Goal: Task Accomplishment & Management: Use online tool/utility

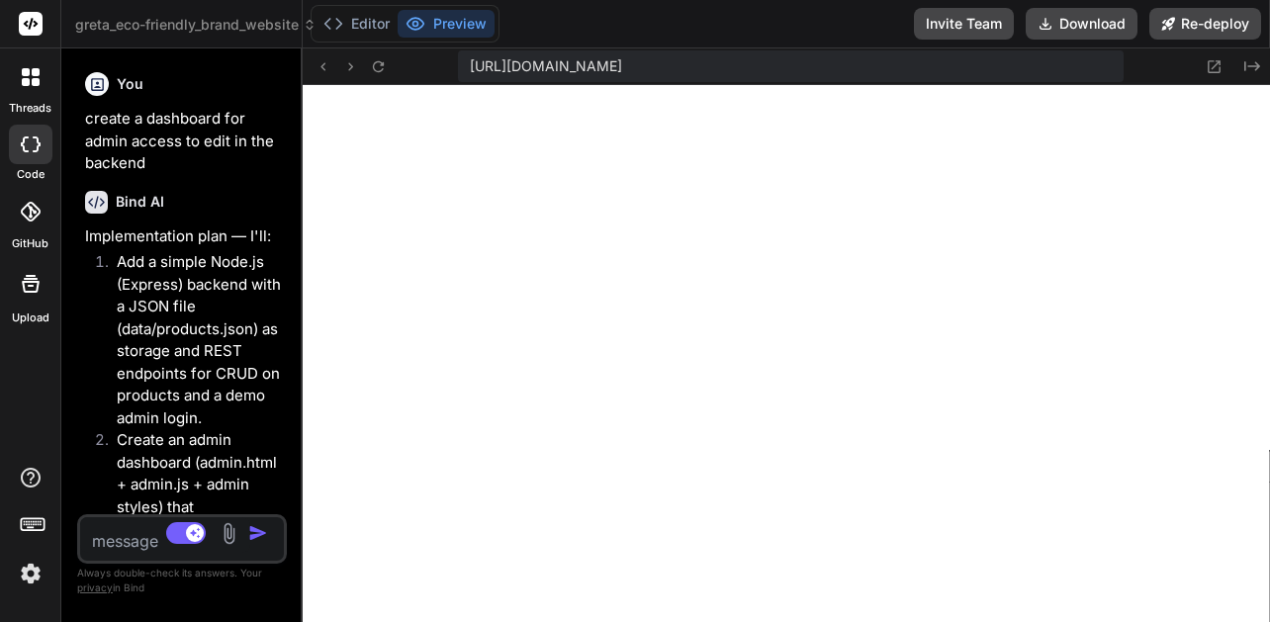
scroll to position [958, 0]
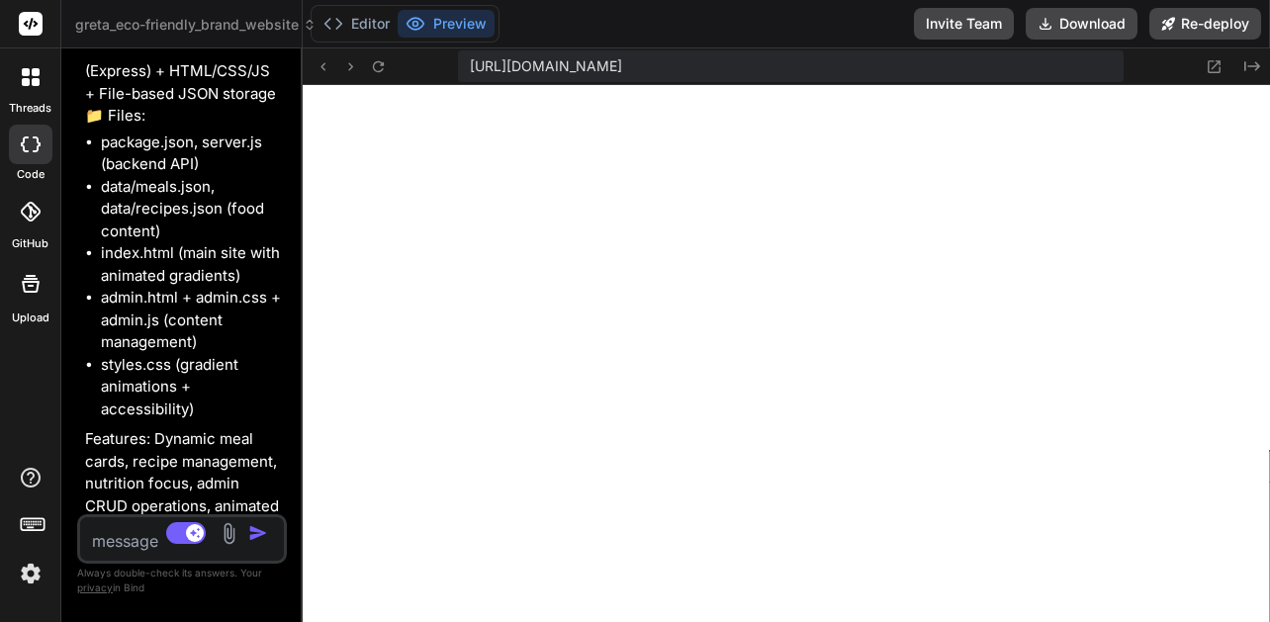
click at [299, 203] on div "Bind AI Web Search Created with Pixso. Code Generator You create a dashboard fo…" at bounding box center [181, 334] width 241 height 573
type textarea "window.addEventListener('DOMContentLoaded', () => { fetchAndRenderProducts(); }…"
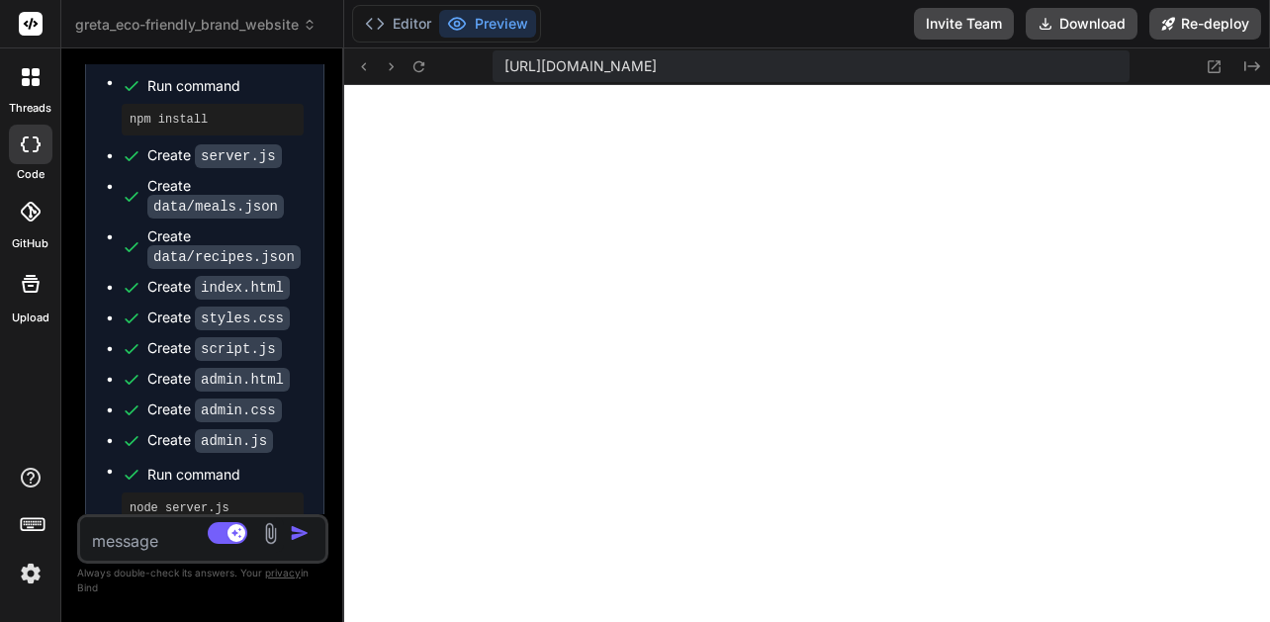
type textarea "x"
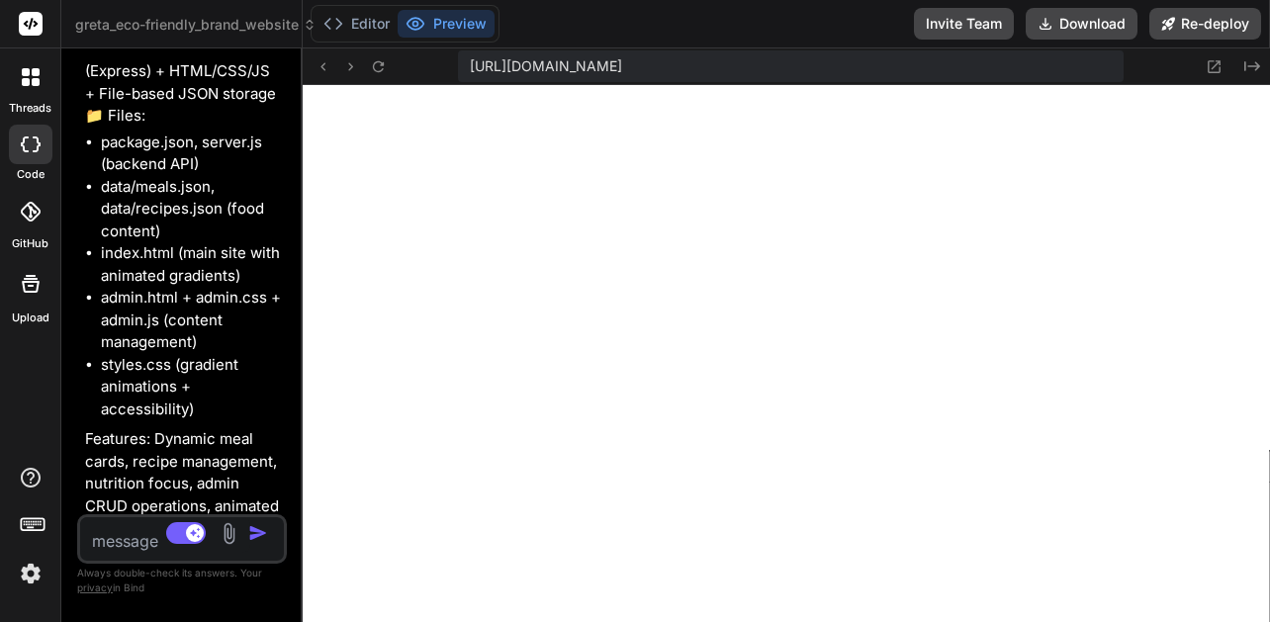
type textarea "}); } window.addEventListener('DOMContentLoaded', () => { fetchAndRenderProduct…"
type textarea "x"
drag, startPoint x: 301, startPoint y: 202, endPoint x: 117, endPoint y: 177, distance: 185.6
click at [117, 177] on div "Bind AI Web Search Created with Pixso. Code Generator You create a dashboard fo…" at bounding box center [181, 335] width 241 height 574
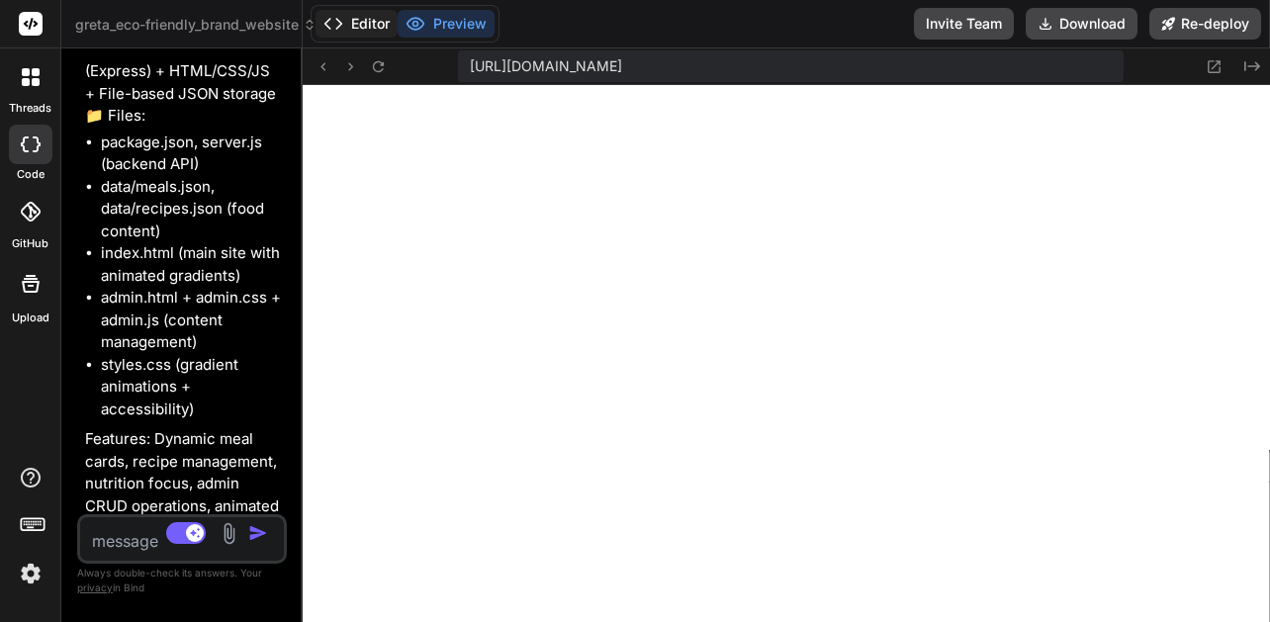
click at [329, 17] on icon at bounding box center [333, 24] width 20 height 20
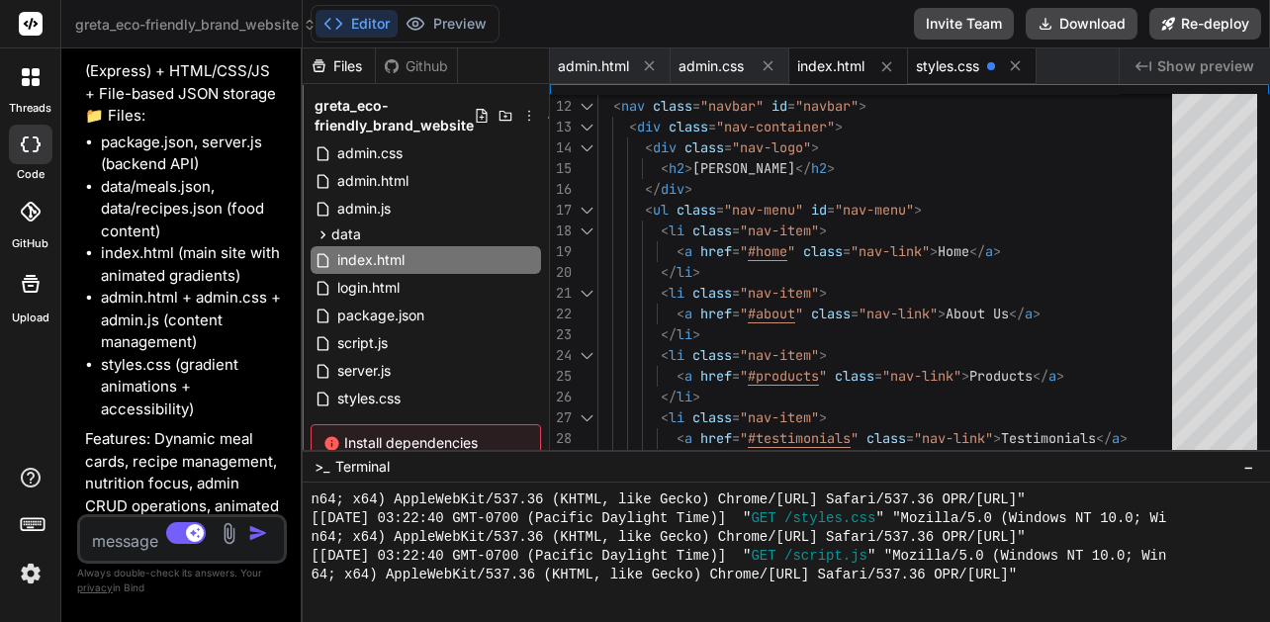
click at [931, 53] on div "styles.css" at bounding box center [972, 66] width 129 height 36
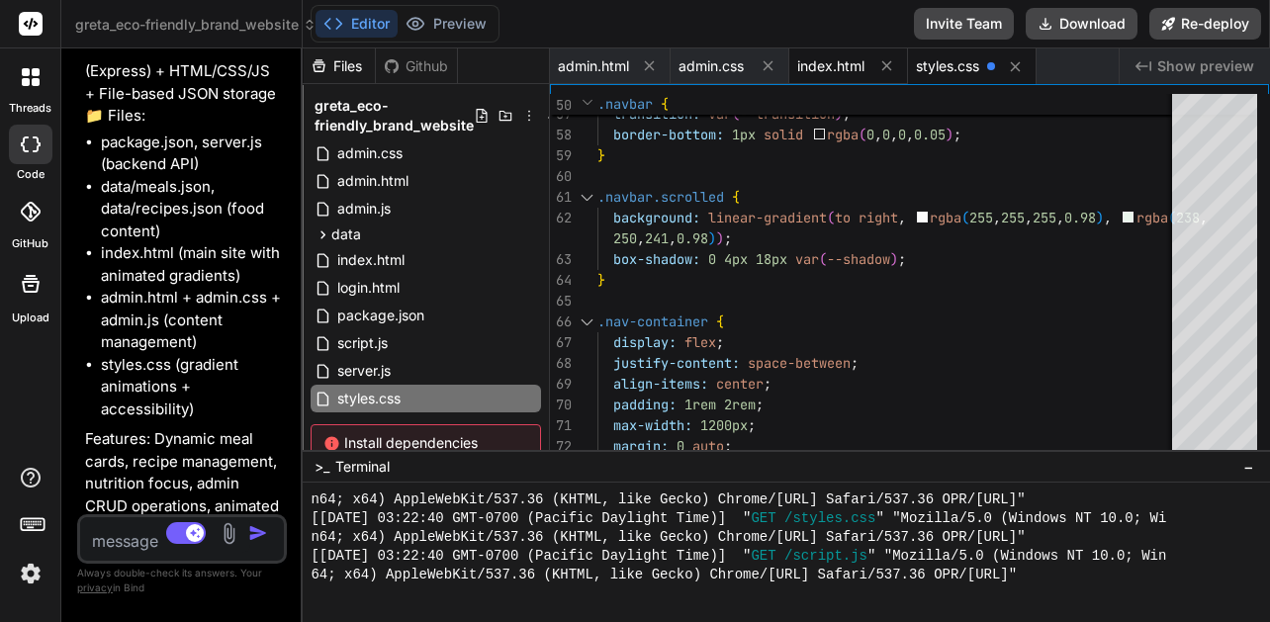
click at [855, 58] on span "index.html" at bounding box center [830, 66] width 67 height 20
type textarea "}); } window.addEventListener('DOMContentLoaded', () => { fetchAndRenderProduct…"
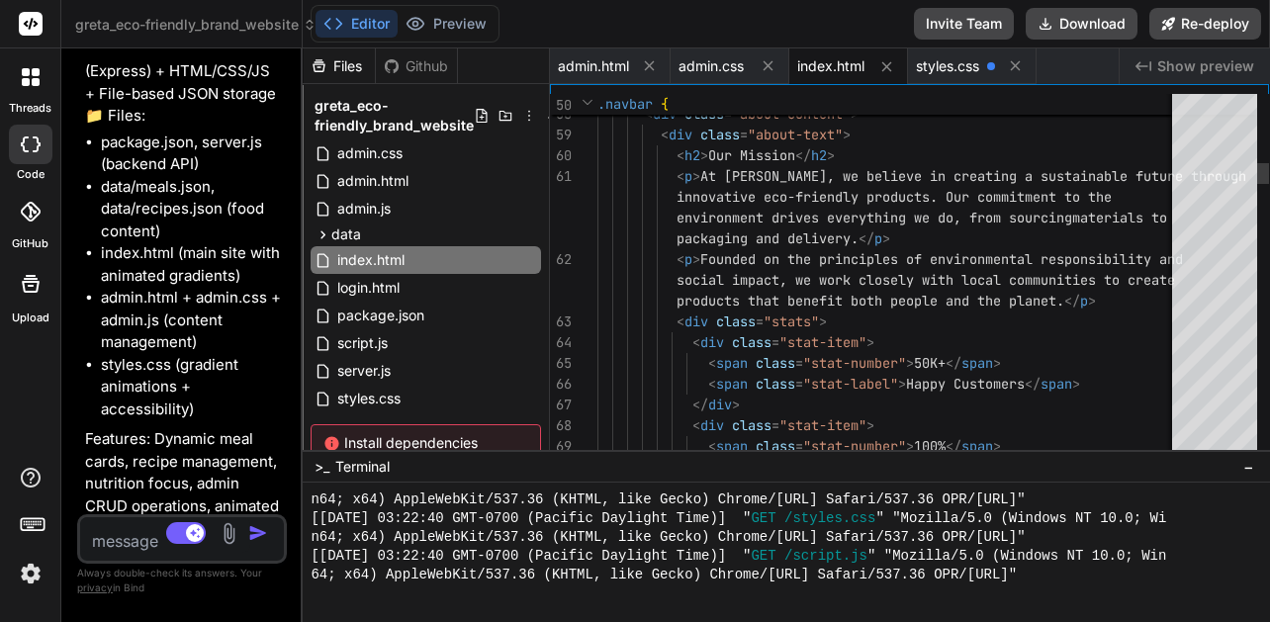
scroll to position [101, 0]
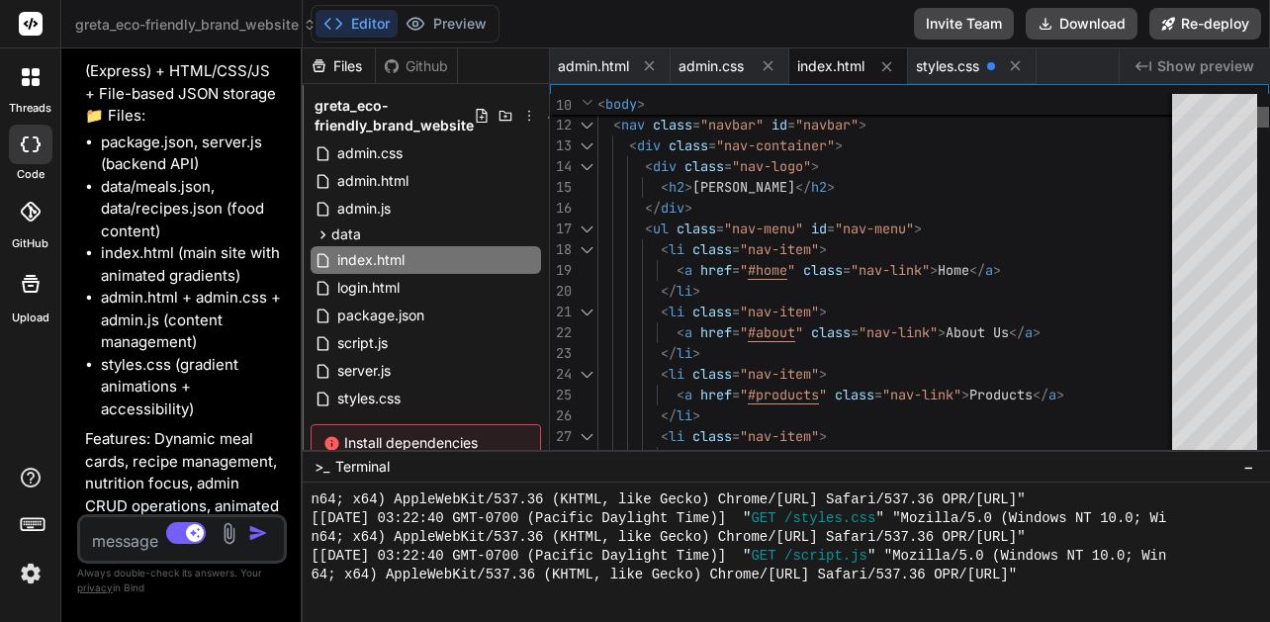
click at [1259, 119] on div at bounding box center [1263, 117] width 12 height 21
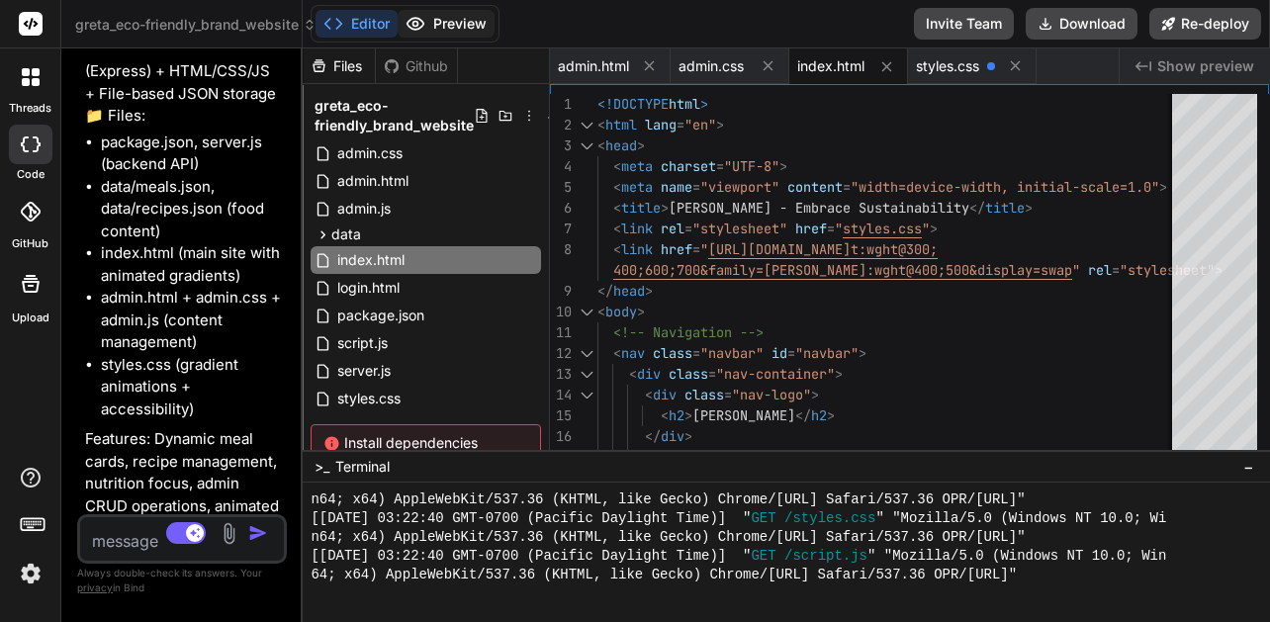
click at [441, 33] on button "Preview" at bounding box center [446, 24] width 97 height 28
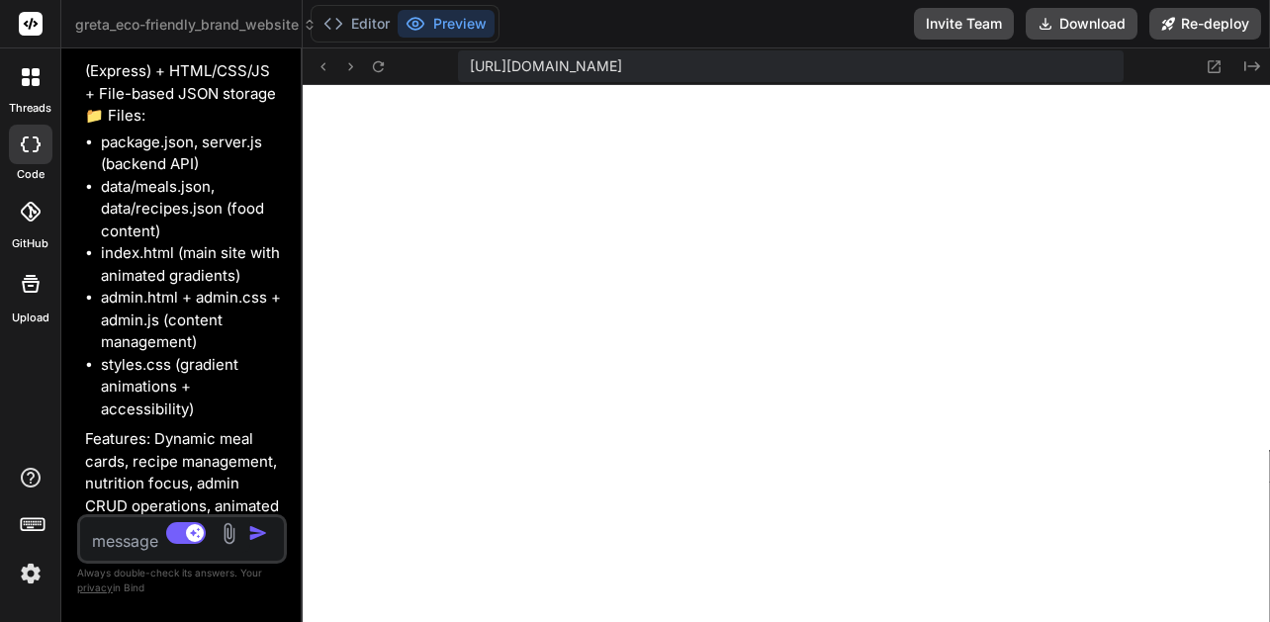
drag, startPoint x: 471, startPoint y: 63, endPoint x: 1097, endPoint y: 79, distance: 626.3
click at [1097, 79] on div "https://u3uk0f35zsjjbn9cprh6fq9h0p4tm2-wnxx-ymw93lz0--3000--96435430.local-corp…" at bounding box center [791, 66] width 666 height 32
copy span "https://u3uk0f35zsjjbn9cprh6fq9h0p4tm2-wnxx-ymw93lz0--3000--96435430.local-corp…"
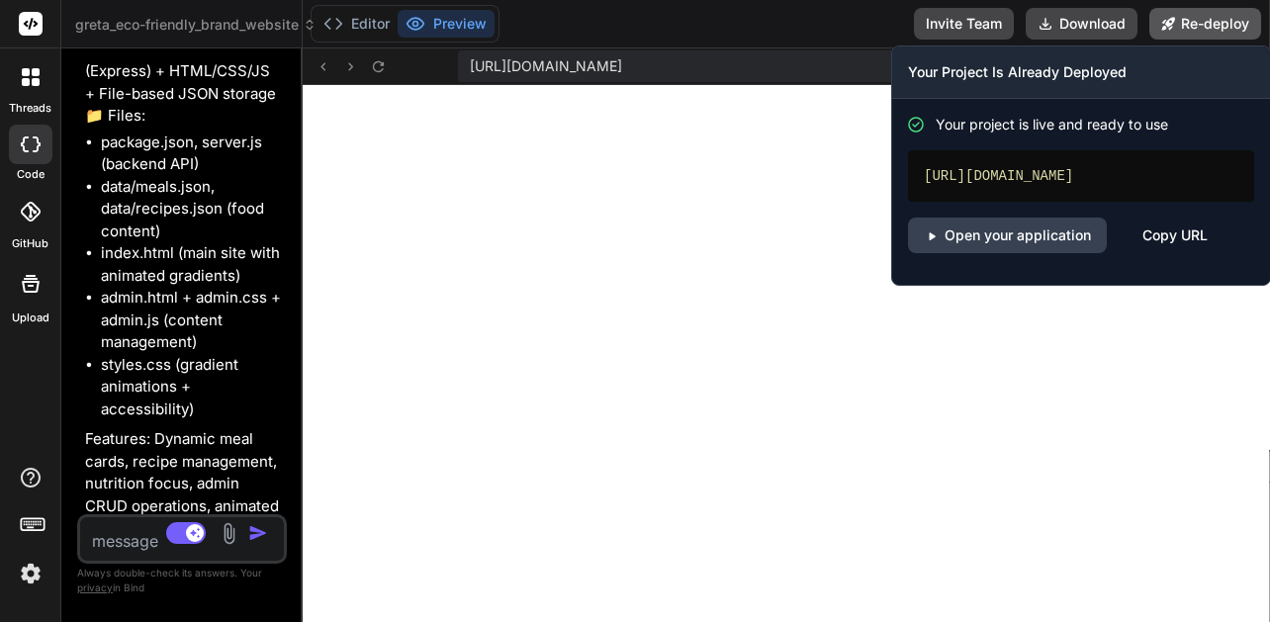
click at [1161, 31] on button "Re-deploy" at bounding box center [1205, 24] width 112 height 32
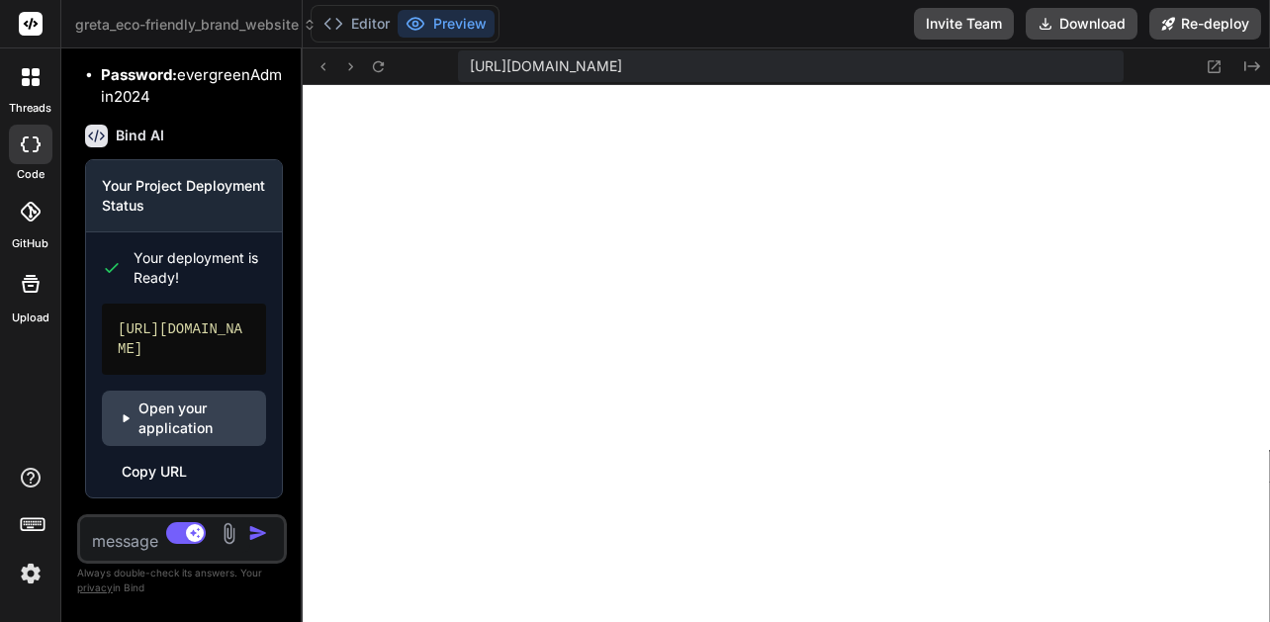
scroll to position [6915, 0]
drag, startPoint x: 118, startPoint y: 322, endPoint x: 174, endPoint y: 398, distance: 94.0
click at [174, 375] on div "https://gretaeco-friendlybrandwebsite-getbind.vercel.app" at bounding box center [184, 339] width 164 height 71
copy div "https://gretaeco-friendlybrandwebsite-getbind.vercel.app"
click at [1107, 15] on button "Download" at bounding box center [1082, 24] width 112 height 32
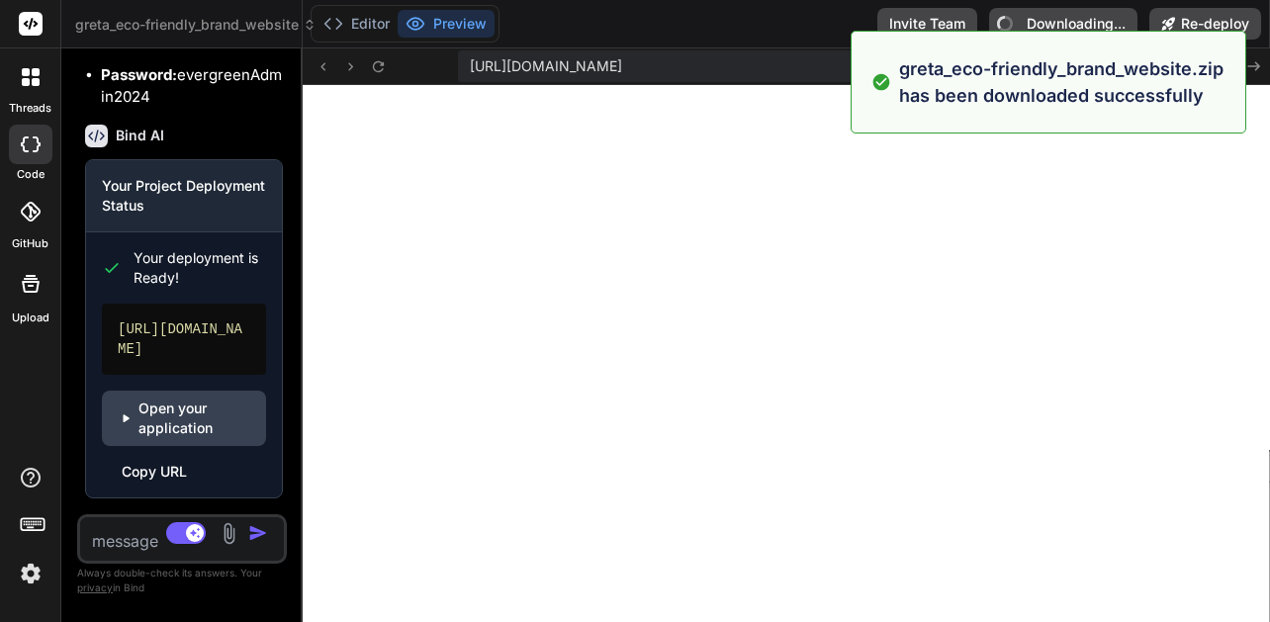
type textarea "x"
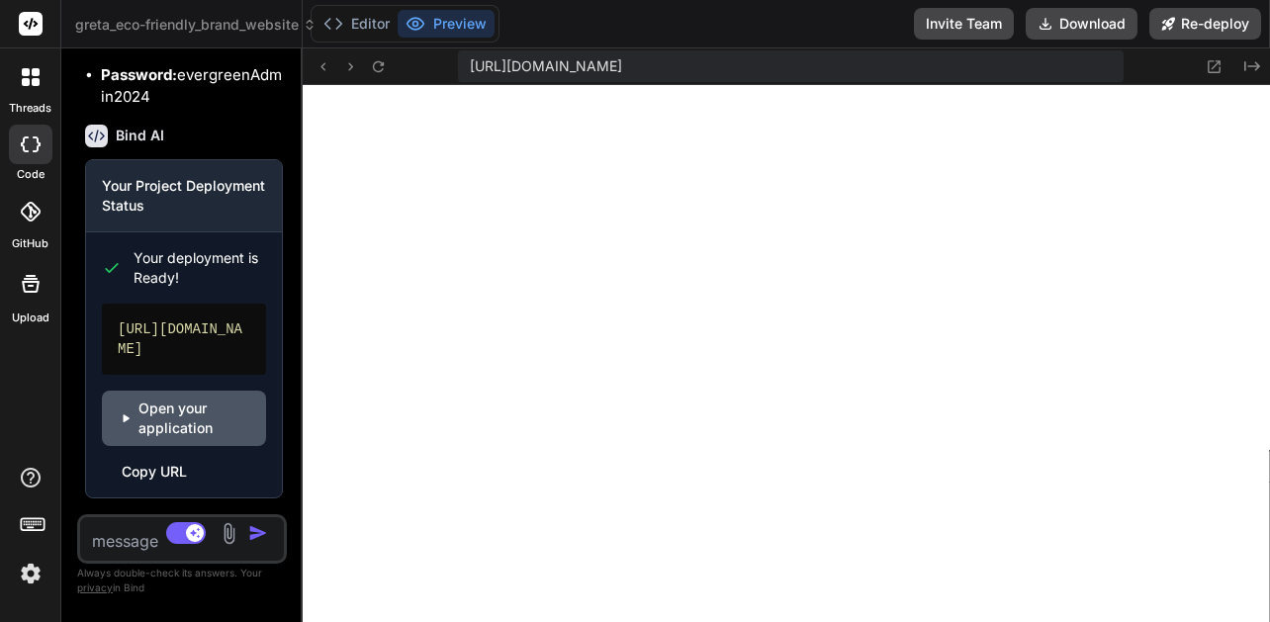
scroll to position [6950, 0]
